Goal: Information Seeking & Learning: Learn about a topic

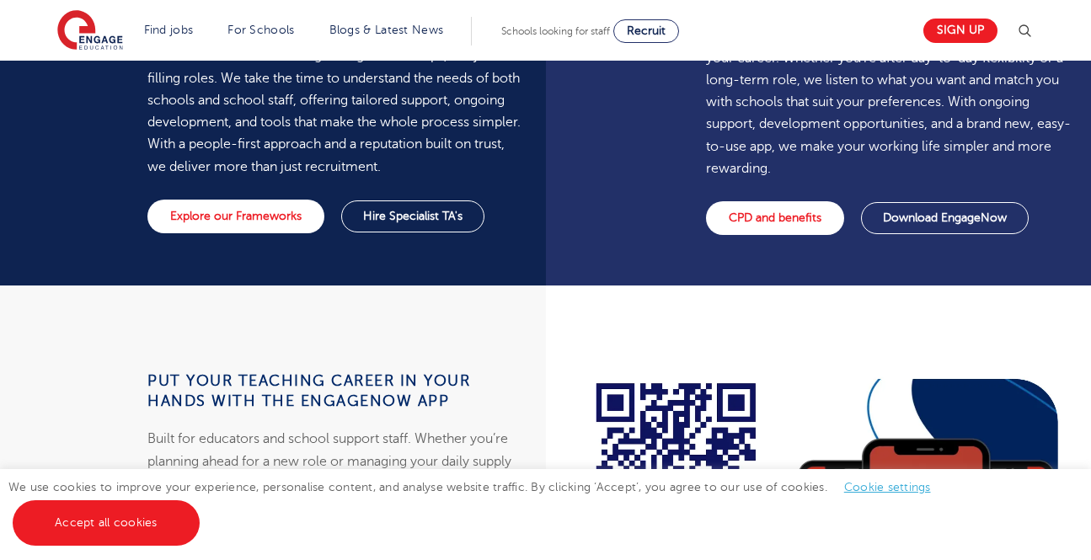
scroll to position [1235, 0]
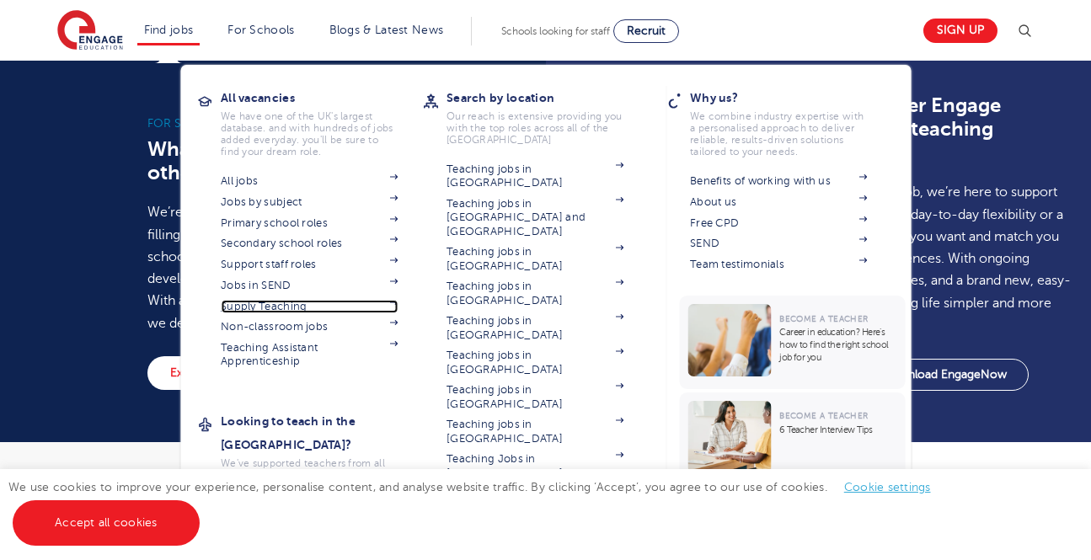
click at [282, 312] on link "Supply Teaching" at bounding box center [309, 306] width 177 height 13
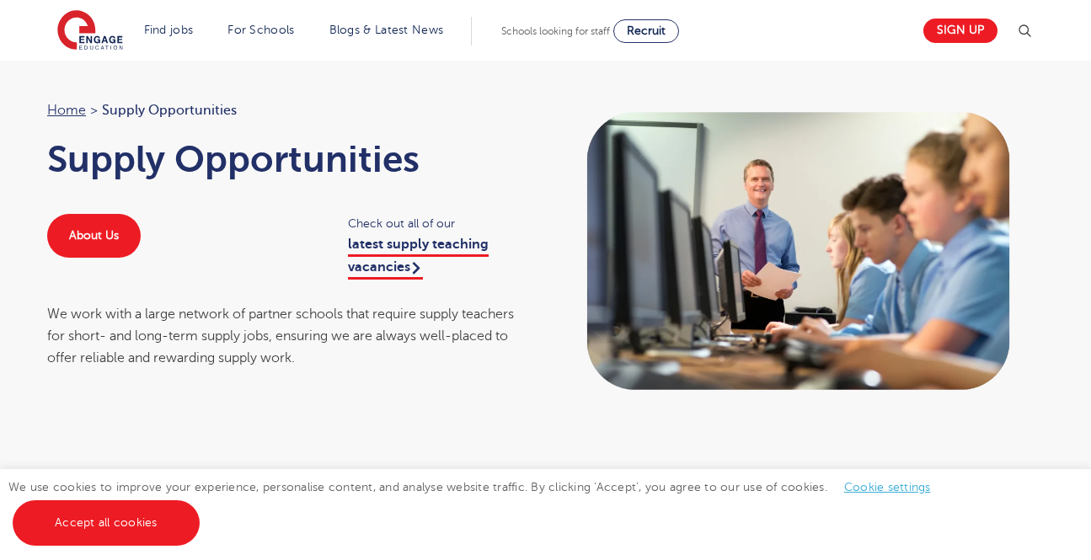
scroll to position [48, 0]
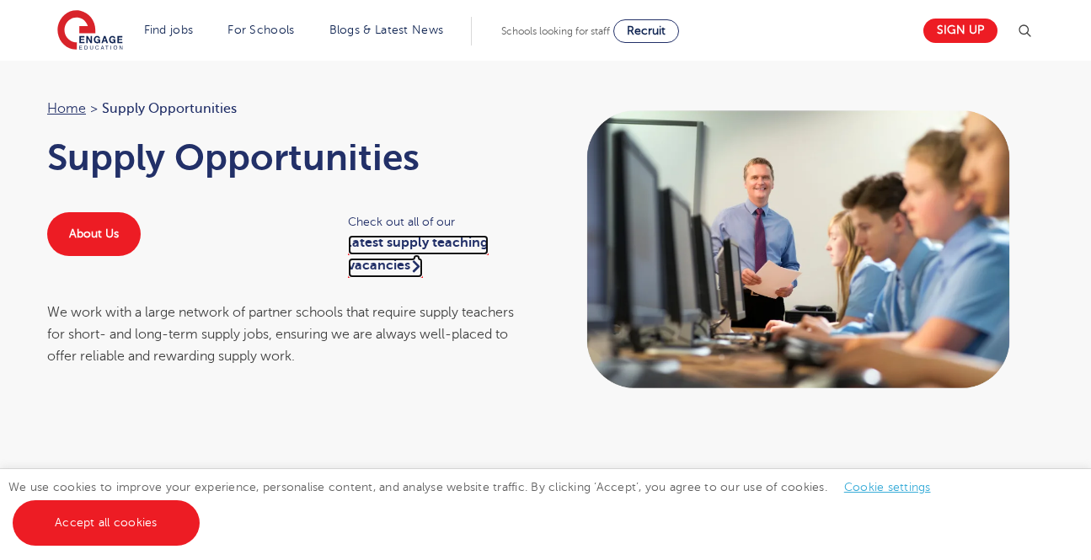
click at [379, 260] on link "latest supply teaching vacancies" at bounding box center [418, 256] width 141 height 42
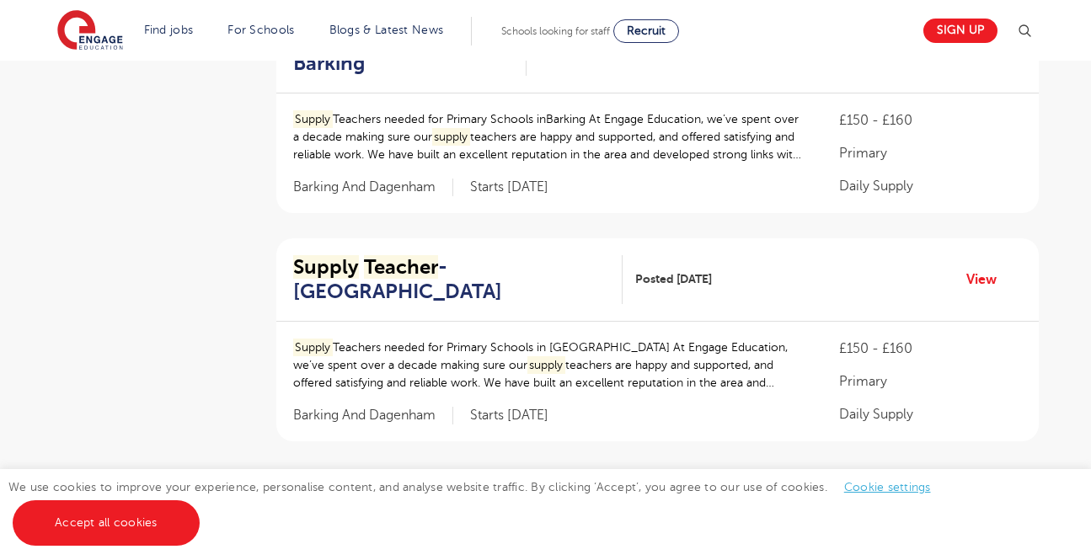
scroll to position [2041, 0]
